Goal: Information Seeking & Learning: Learn about a topic

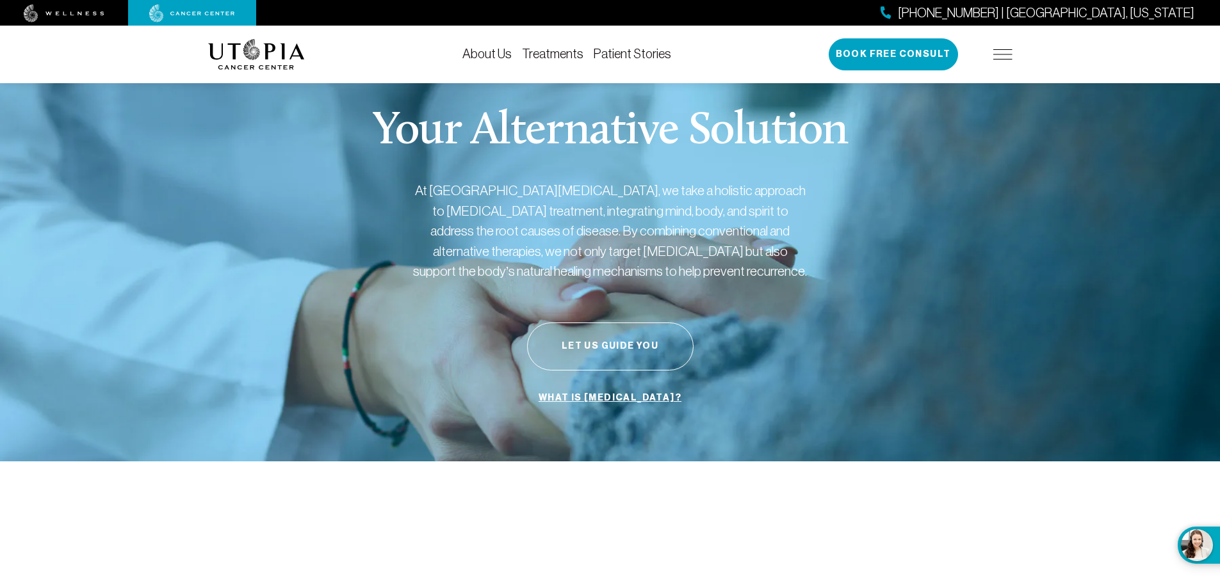
click at [565, 56] on link "Treatments" at bounding box center [552, 54] width 61 height 14
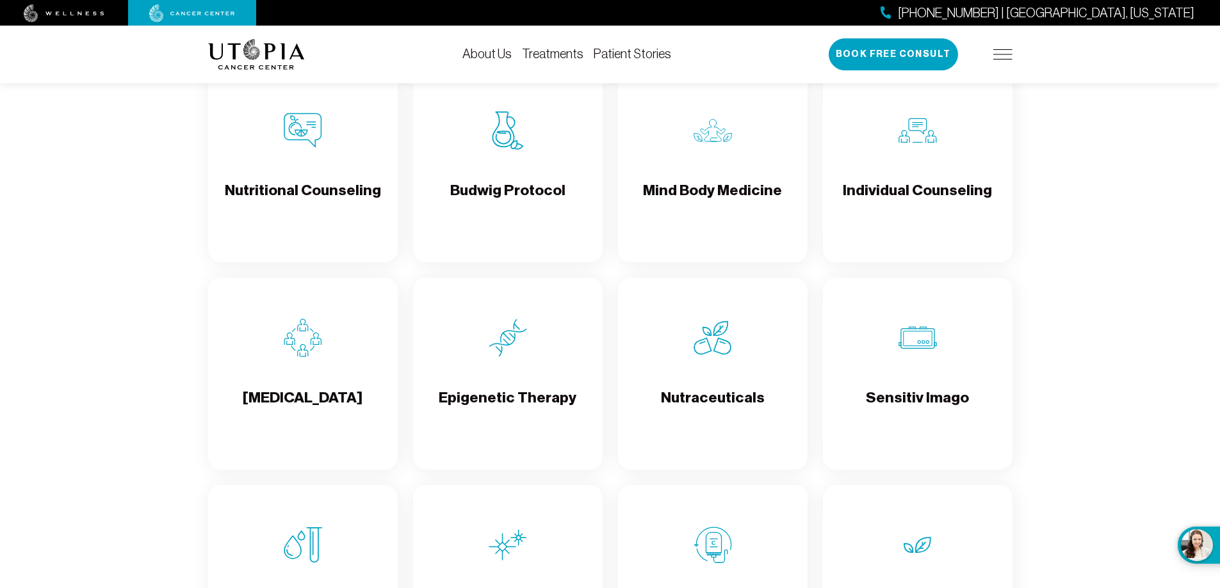
scroll to position [2049, 0]
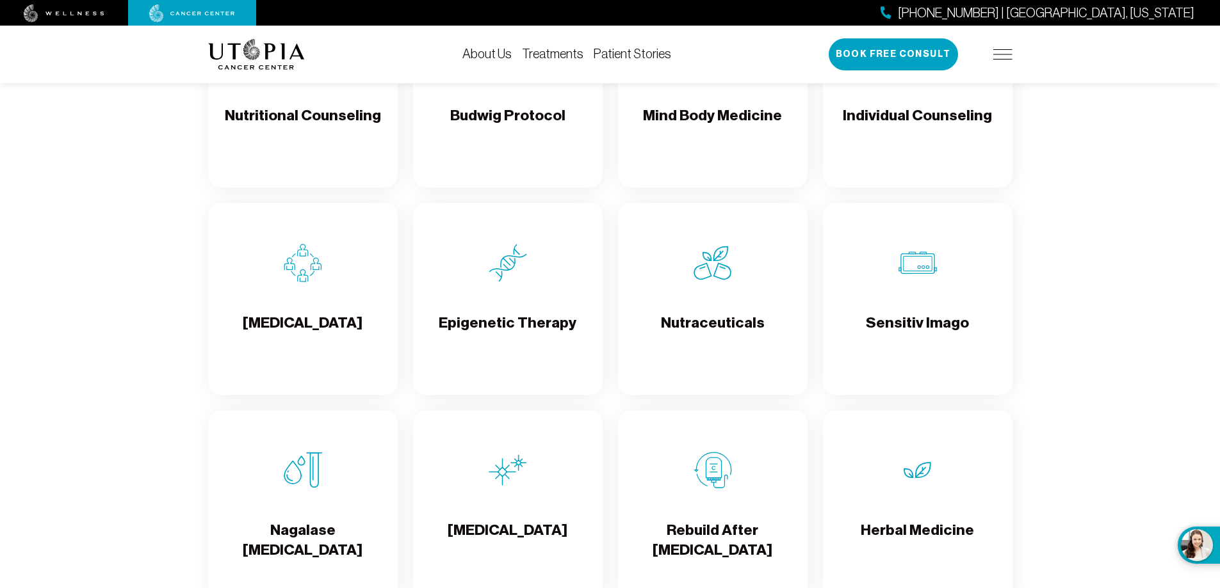
click at [624, 56] on link "Patient Stories" at bounding box center [632, 54] width 77 height 14
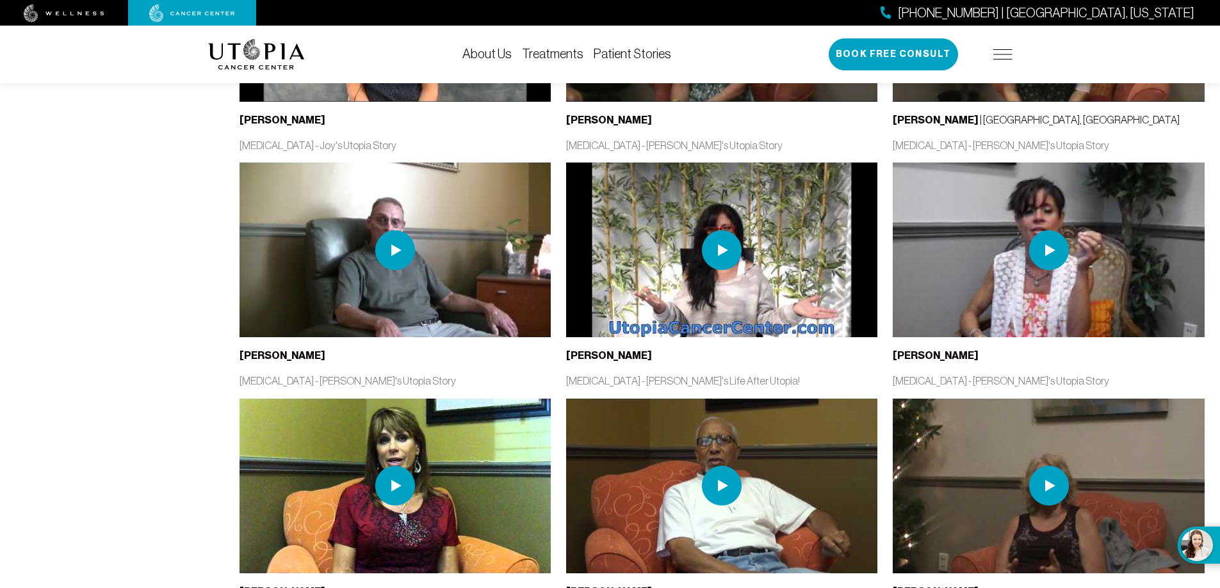
scroll to position [1729, 0]
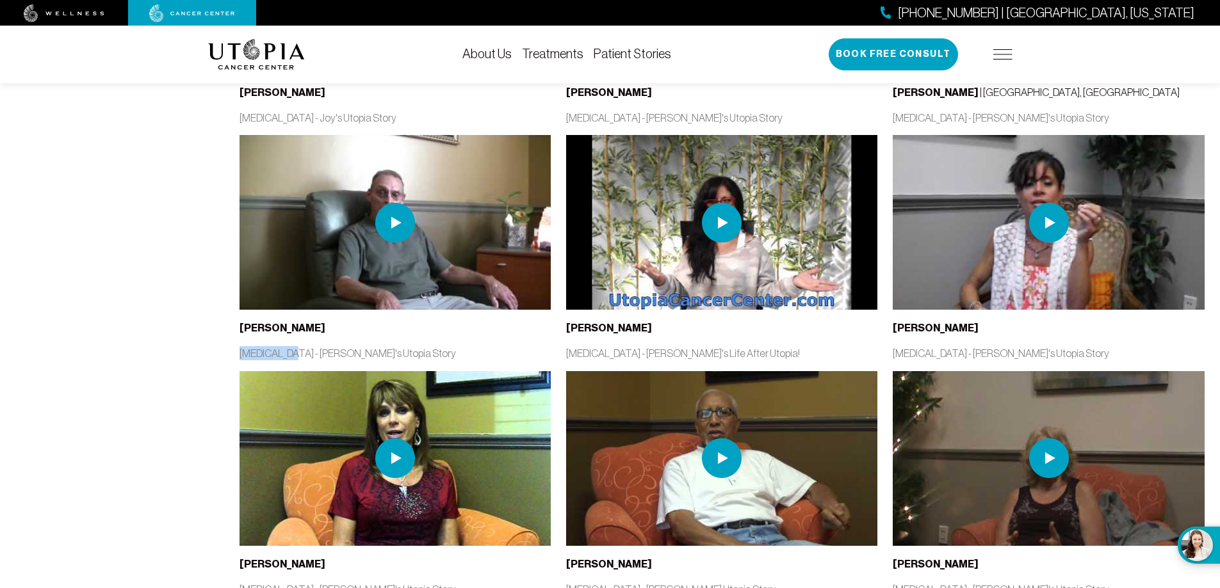
drag, startPoint x: 241, startPoint y: 355, endPoint x: 289, endPoint y: 357, distance: 48.1
click at [289, 357] on p "Skin Cancer - Dave's Utopia Story" at bounding box center [394, 353] width 311 height 14
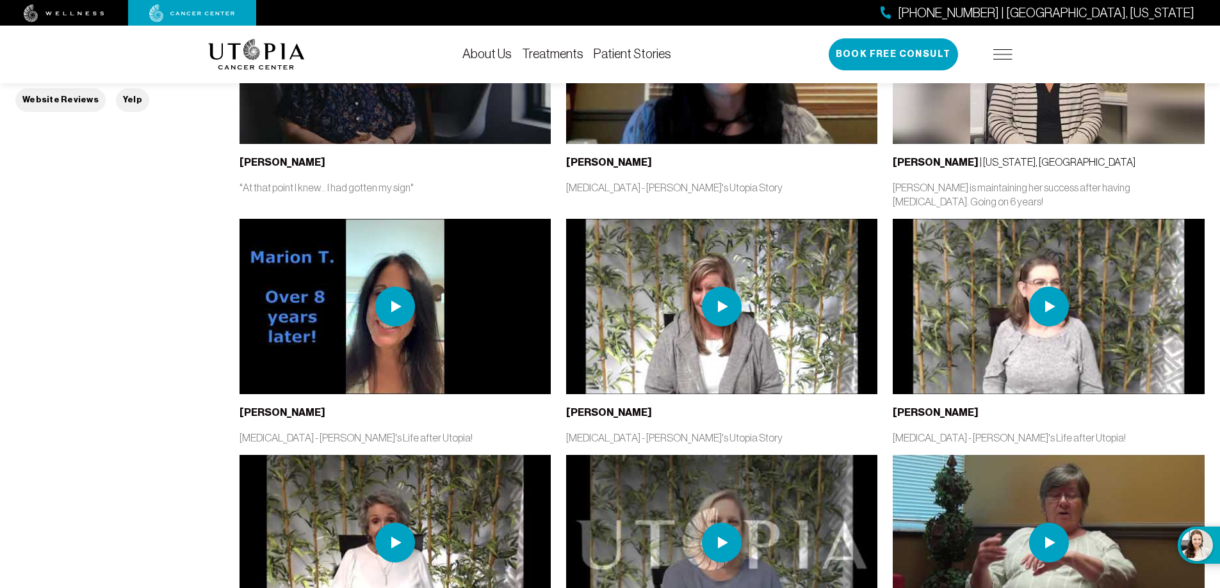
scroll to position [0, 0]
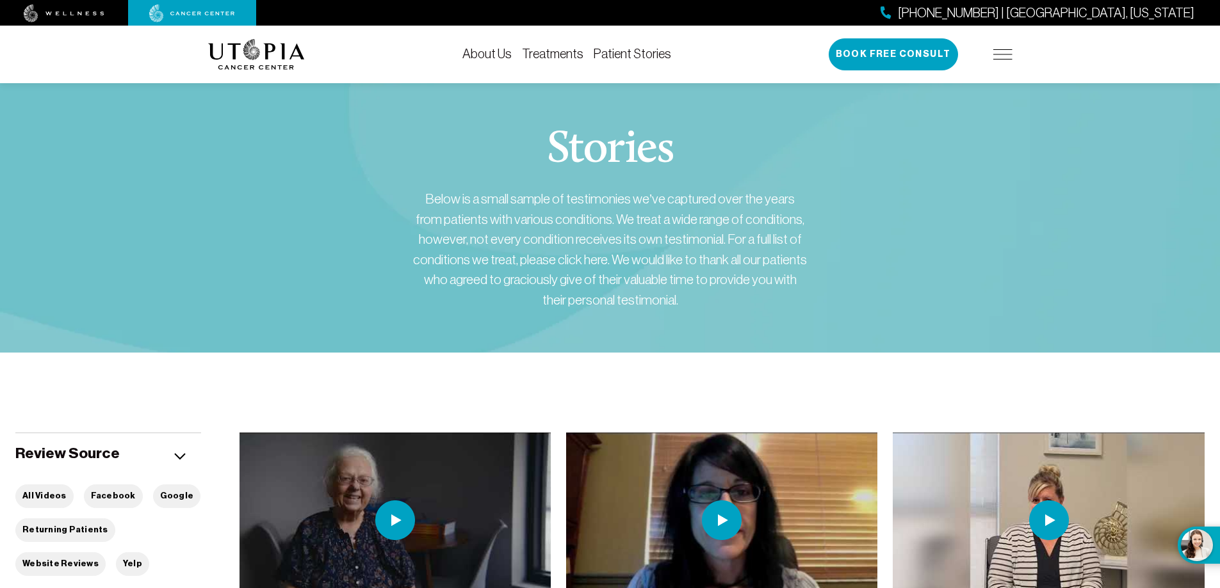
drag, startPoint x: 116, startPoint y: 371, endPoint x: 109, endPoint y: 209, distance: 162.1
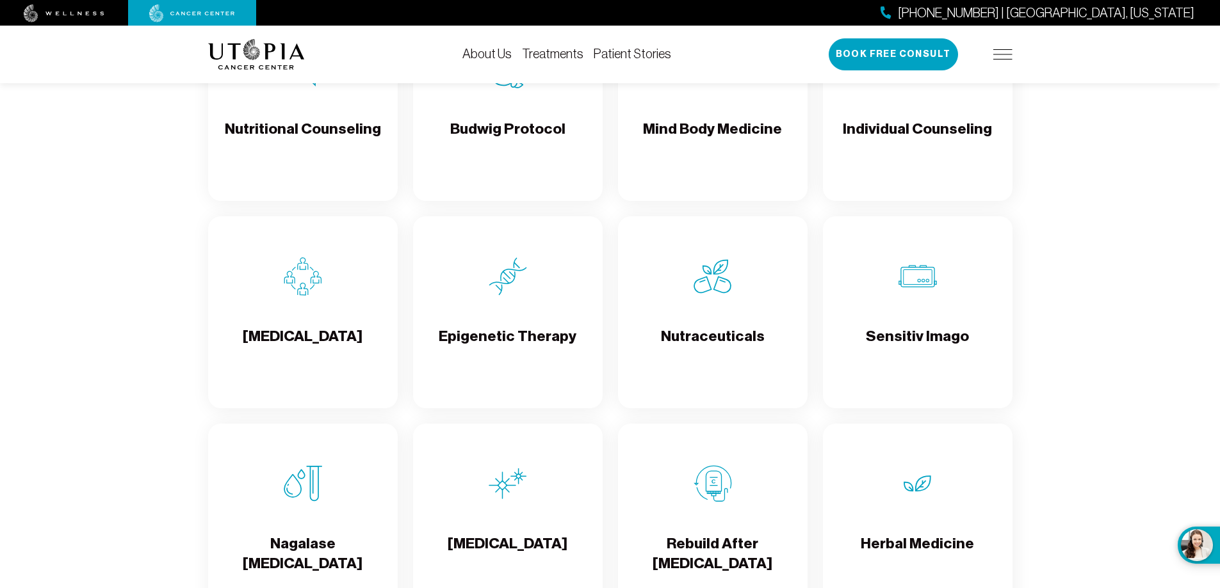
scroll to position [2049, 0]
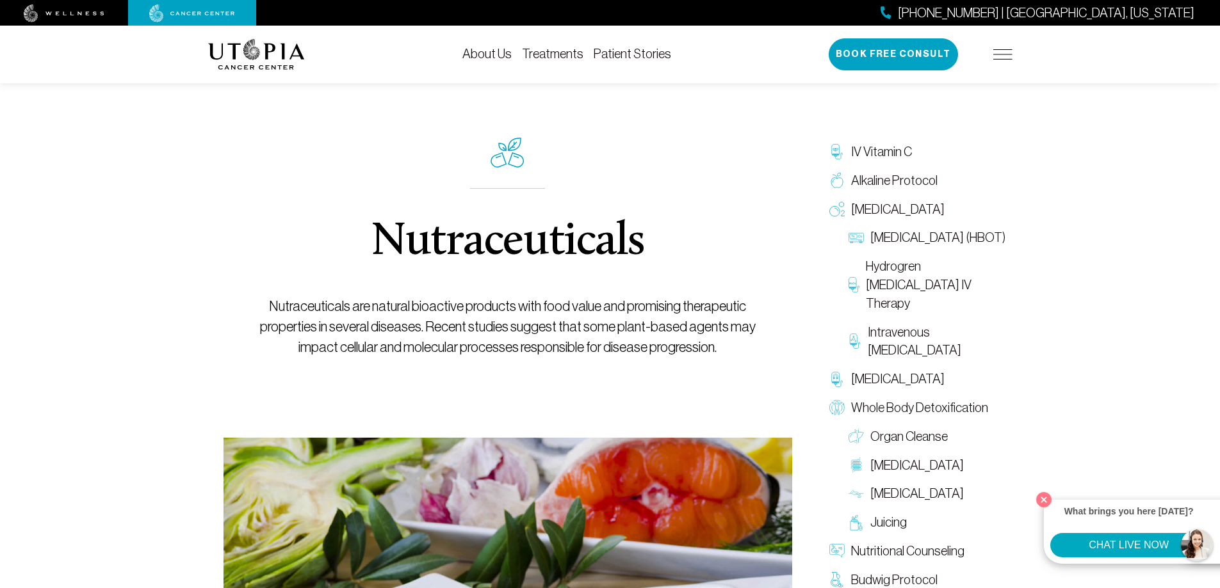
click at [279, 60] on img at bounding box center [256, 54] width 97 height 31
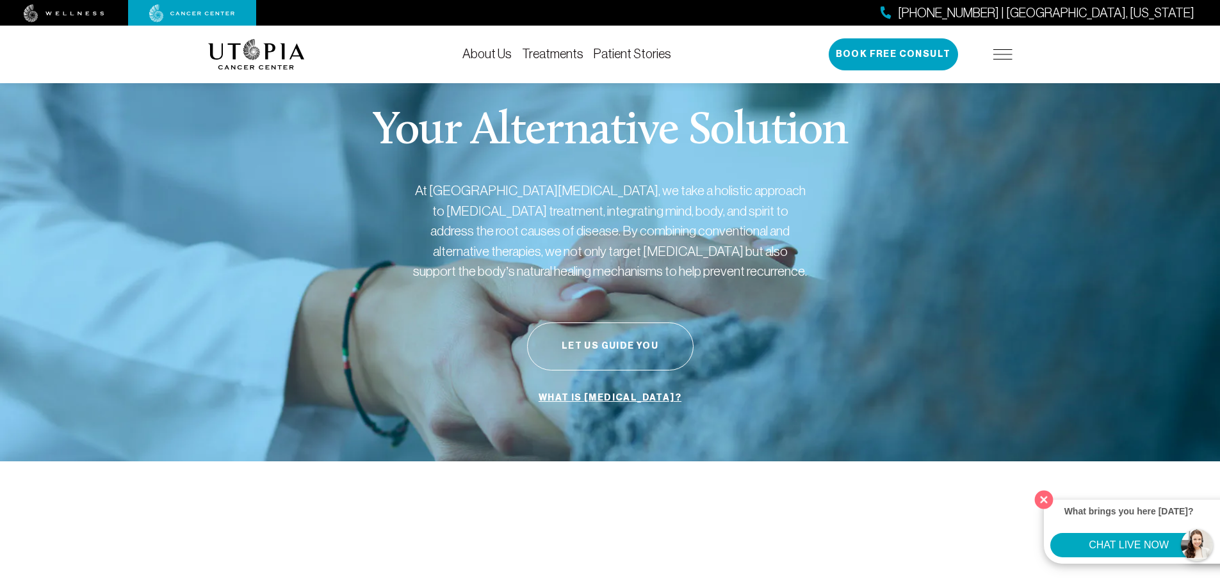
click at [1042, 502] on button "Close" at bounding box center [1044, 500] width 26 height 26
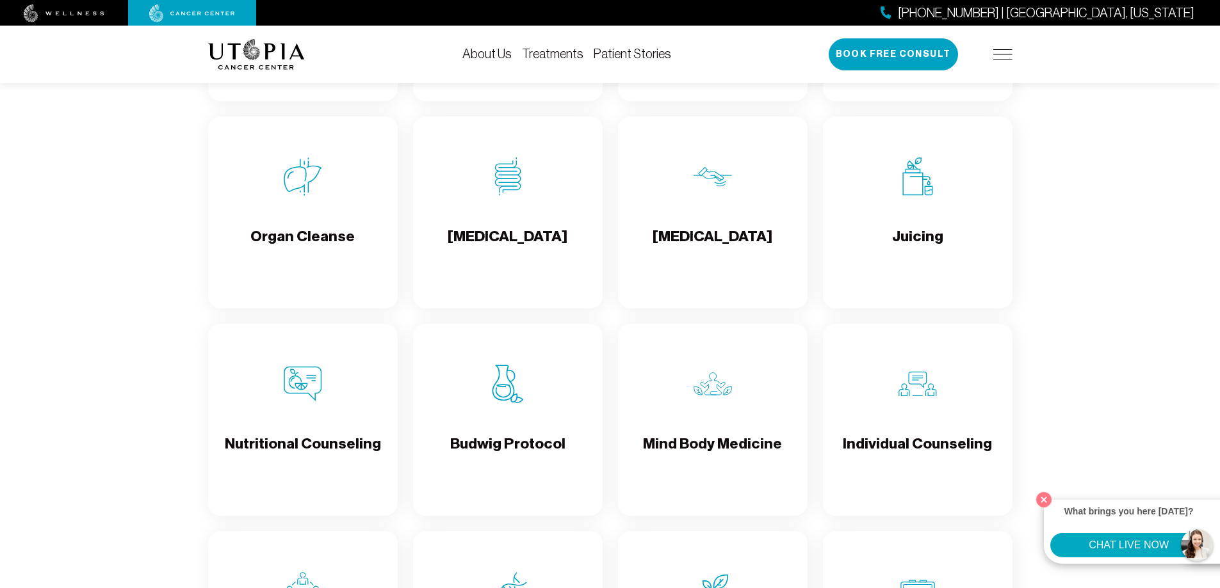
scroll to position [225, 0]
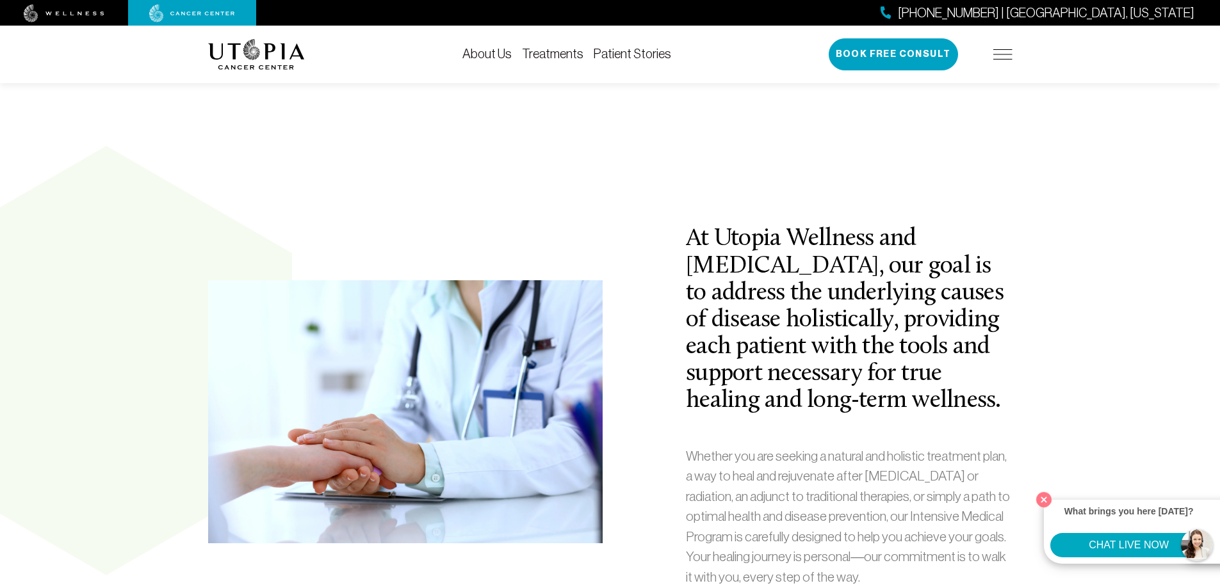
drag, startPoint x: 93, startPoint y: 352, endPoint x: 109, endPoint y: 163, distance: 189.6
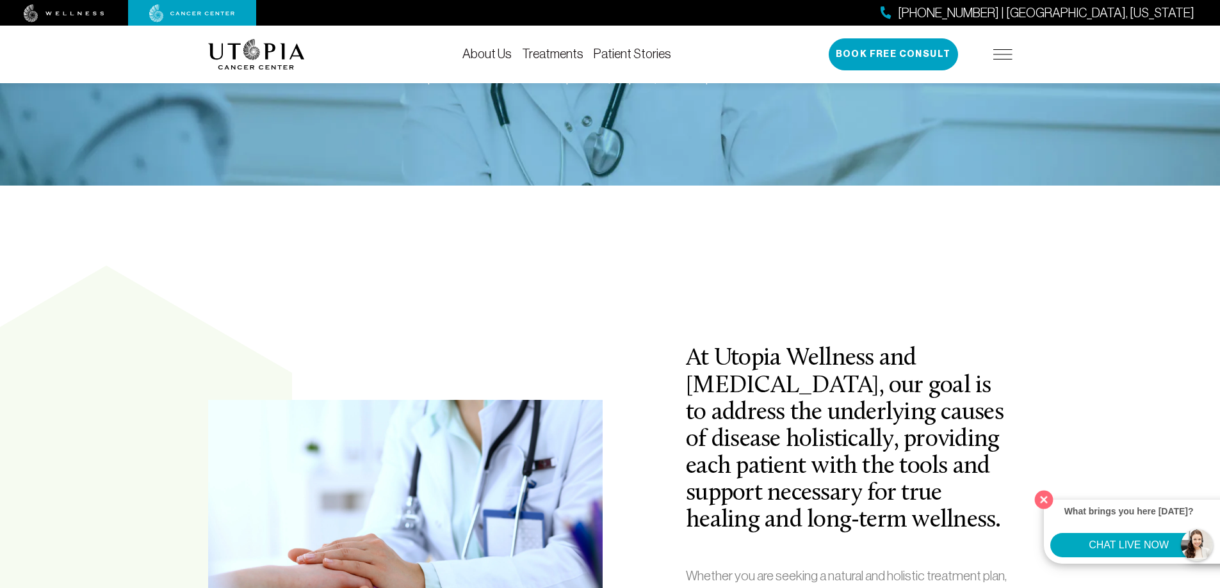
click at [1046, 497] on button "Close" at bounding box center [1044, 500] width 26 height 26
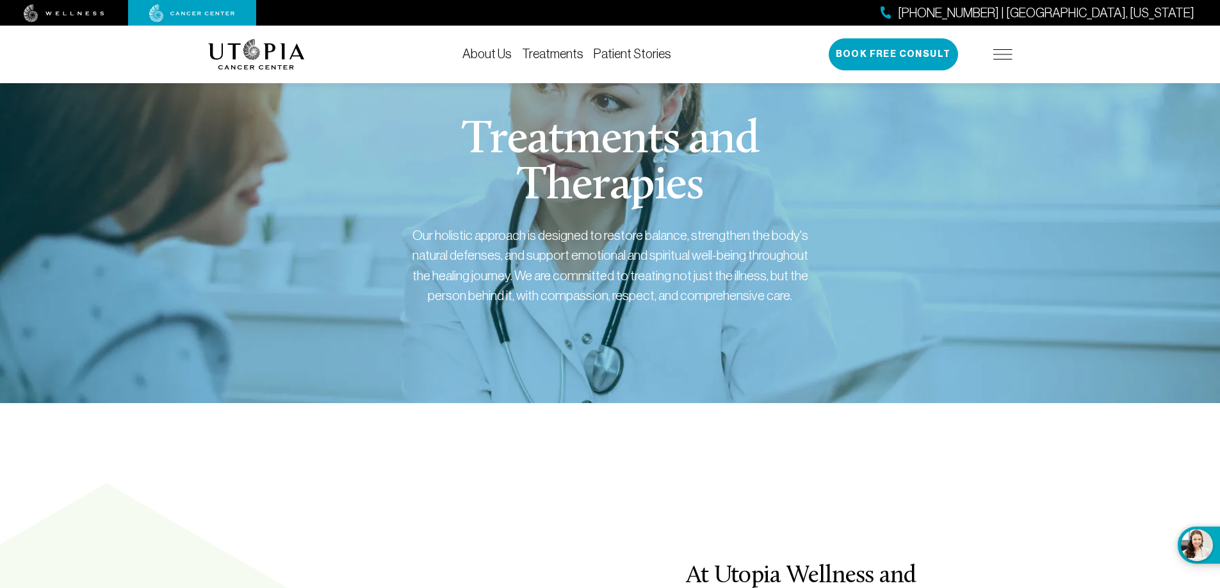
scroll to position [0, 0]
